Goal: Task Accomplishment & Management: Use online tool/utility

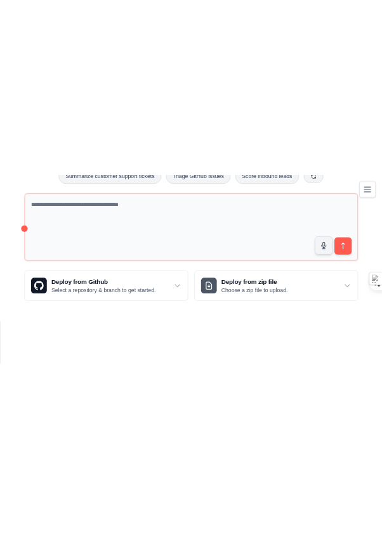
scroll to position [127, 0]
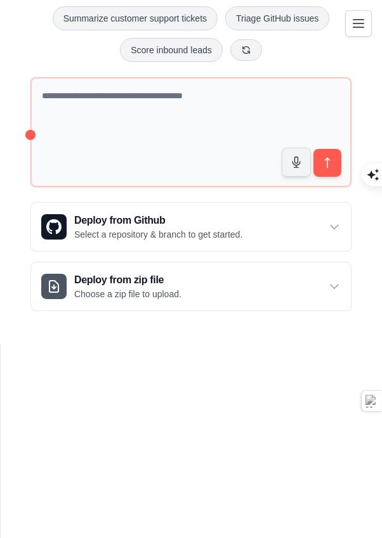
click at [172, 251] on div "Deploy from Github Select a repository & branch to get started." at bounding box center [191, 227] width 320 height 48
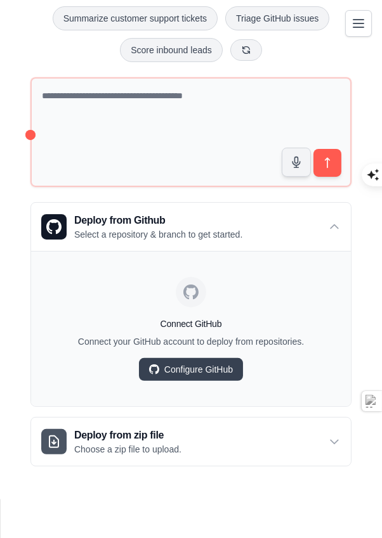
click at [195, 251] on div "Deploy from Github Select a repository & branch to get started." at bounding box center [191, 227] width 320 height 48
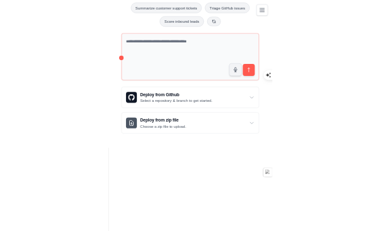
scroll to position [204, 0]
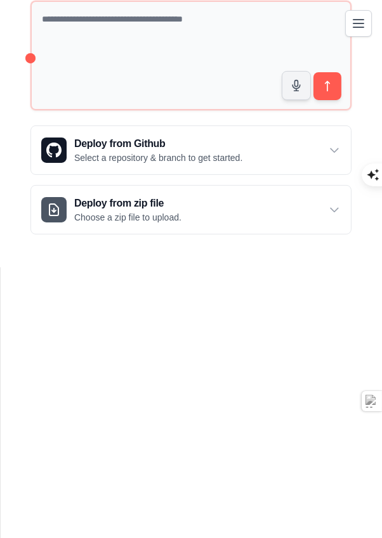
click at [1, 255] on div "Welcome to Crew! What kind of automation do you want to build? I'll include som…" at bounding box center [191, 41] width 382 height 425
click at [2, 255] on div "Welcome to Crew! What kind of automation do you want to build? I'll include som…" at bounding box center [191, 41] width 382 height 425
click at [4, 255] on div "Welcome to Crew! What kind of automation do you want to build? I'll include som…" at bounding box center [191, 41] width 382 height 425
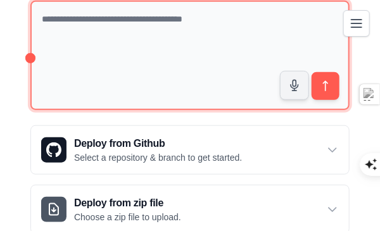
click at [58, 110] on textarea at bounding box center [190, 56] width 320 height 110
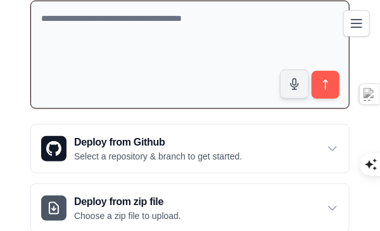
paste textarea "**********"
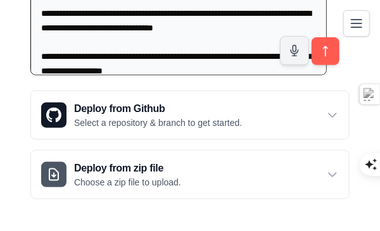
scroll to position [0, 0]
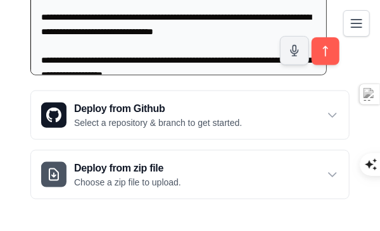
click at [55, 75] on textarea at bounding box center [178, 1] width 297 height 148
click at [53, 75] on textarea at bounding box center [178, 1] width 297 height 148
click at [56, 75] on textarea at bounding box center [178, 1] width 297 height 148
click at [237, 75] on textarea at bounding box center [178, 1] width 297 height 148
click at [58, 75] on textarea at bounding box center [178, 1] width 297 height 148
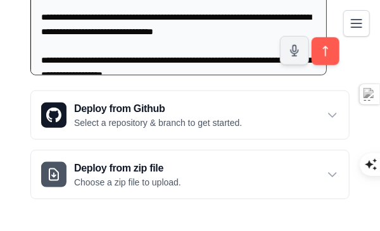
click at [288, 57] on icon "button" at bounding box center [294, 50] width 13 height 13
click at [58, 75] on textarea at bounding box center [178, 1] width 297 height 148
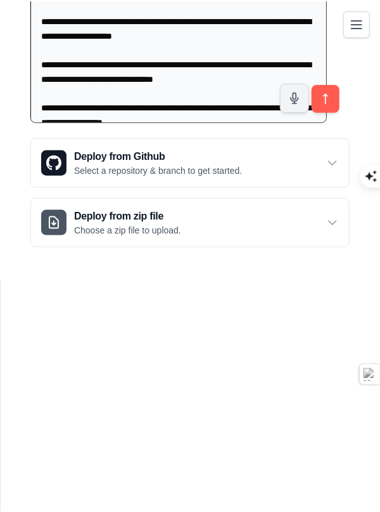
scroll to position [229, 0]
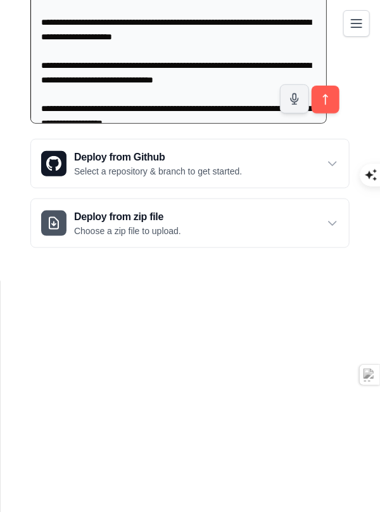
click at [54, 123] on textarea at bounding box center [178, 49] width 297 height 148
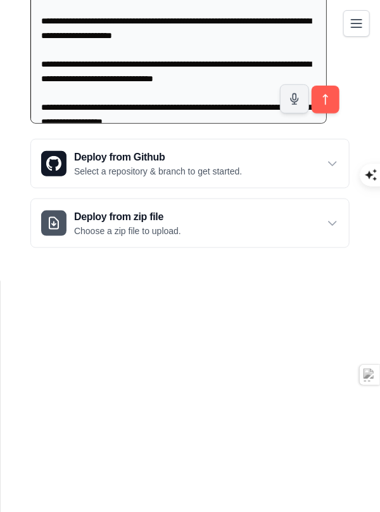
drag, startPoint x: 48, startPoint y: 158, endPoint x: 57, endPoint y: 167, distance: 13.0
click at [3, 268] on div "Welcome to Crew! What kind of automation do you want to build? I'll include som…" at bounding box center [190, 36] width 380 height 464
click at [312, 113] on button "submit" at bounding box center [326, 100] width 28 height 28
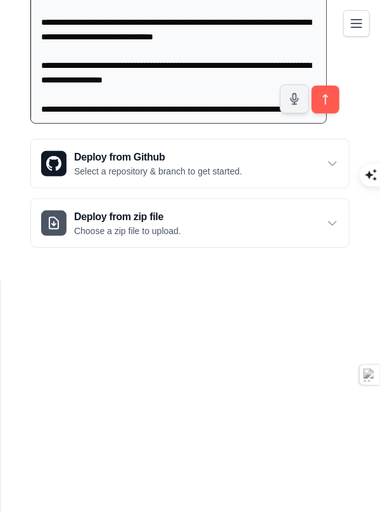
scroll to position [42, 0]
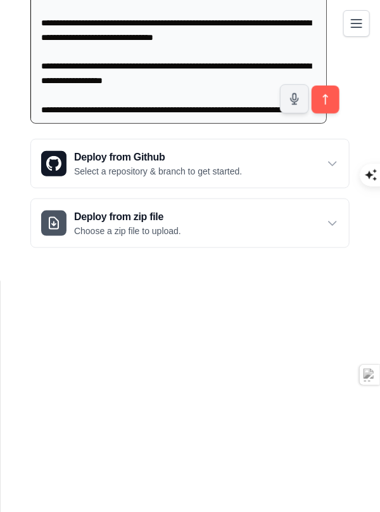
click at [288, 105] on icon "button" at bounding box center [294, 99] width 13 height 13
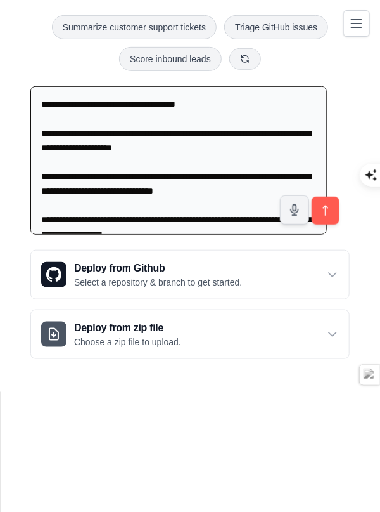
scroll to position [0, 0]
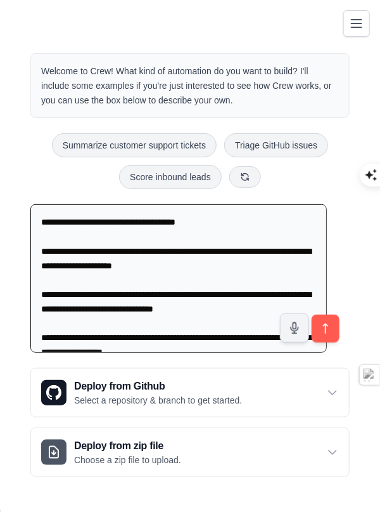
click at [250, 182] on icon at bounding box center [245, 177] width 10 height 10
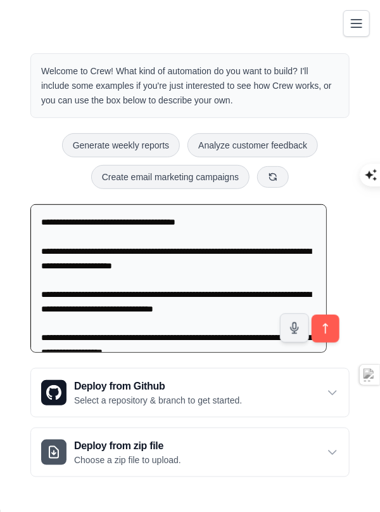
click at [278, 182] on icon at bounding box center [273, 177] width 10 height 10
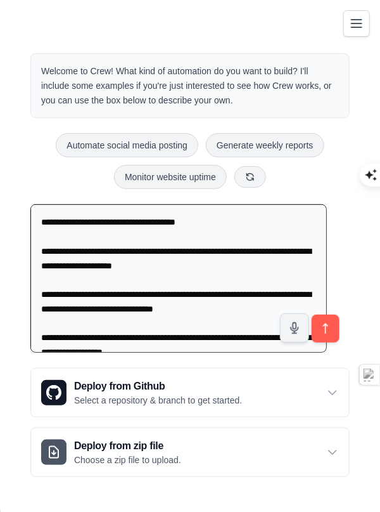
click at [255, 182] on icon at bounding box center [250, 177] width 10 height 10
click at [270, 182] on icon at bounding box center [265, 177] width 10 height 10
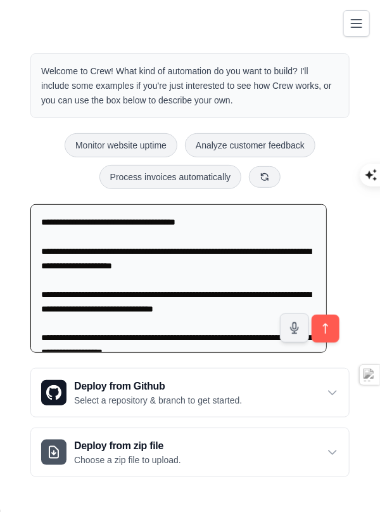
click at [270, 182] on icon at bounding box center [265, 177] width 10 height 10
click at [264, 182] on icon at bounding box center [259, 177] width 10 height 10
click at [269, 188] on button at bounding box center [253, 177] width 32 height 22
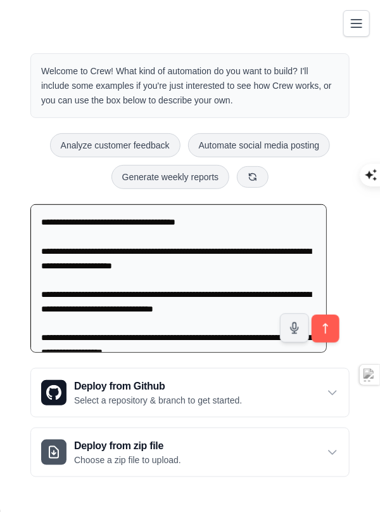
click at [258, 182] on icon at bounding box center [253, 177] width 10 height 10
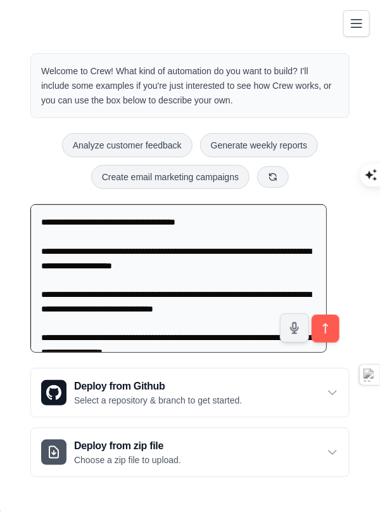
click at [278, 182] on icon at bounding box center [273, 177] width 10 height 10
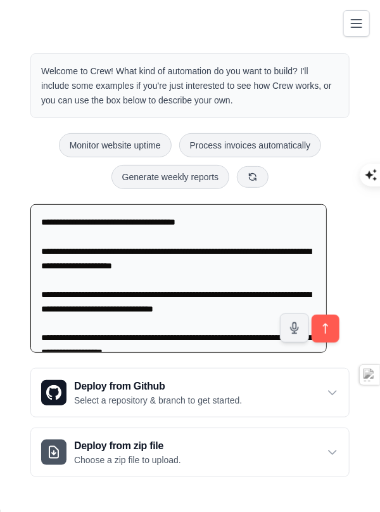
click at [269, 188] on button at bounding box center [253, 177] width 32 height 22
click at [264, 182] on icon at bounding box center [259, 177] width 10 height 10
click at [204, 304] on textarea at bounding box center [178, 278] width 297 height 148
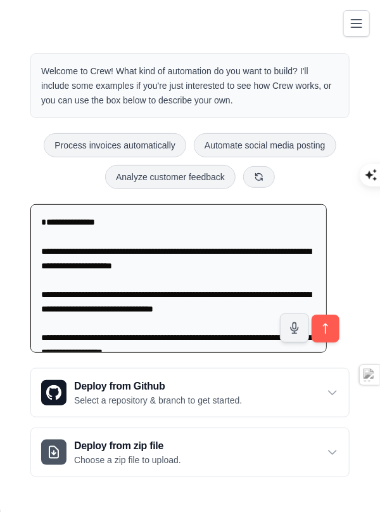
click at [282, 304] on textarea at bounding box center [178, 278] width 297 height 148
type textarea "**********"
click at [320, 304] on icon "submit" at bounding box center [326, 328] width 13 height 13
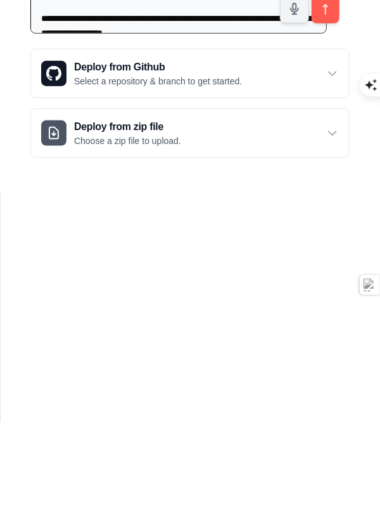
scroll to position [229, 0]
